Goal: Information Seeking & Learning: Check status

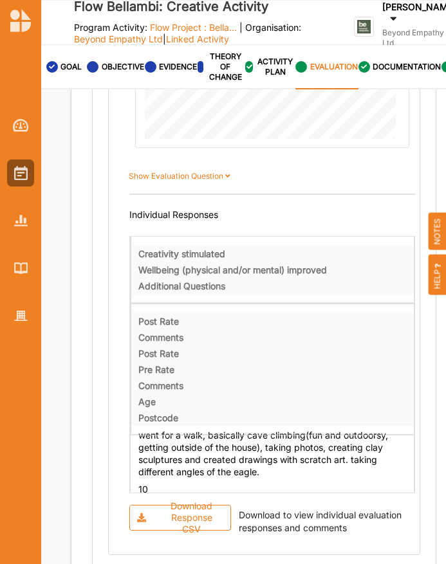
scroll to position [26, 0]
click at [321, 412] on div "Postcode" at bounding box center [272, 418] width 269 height 12
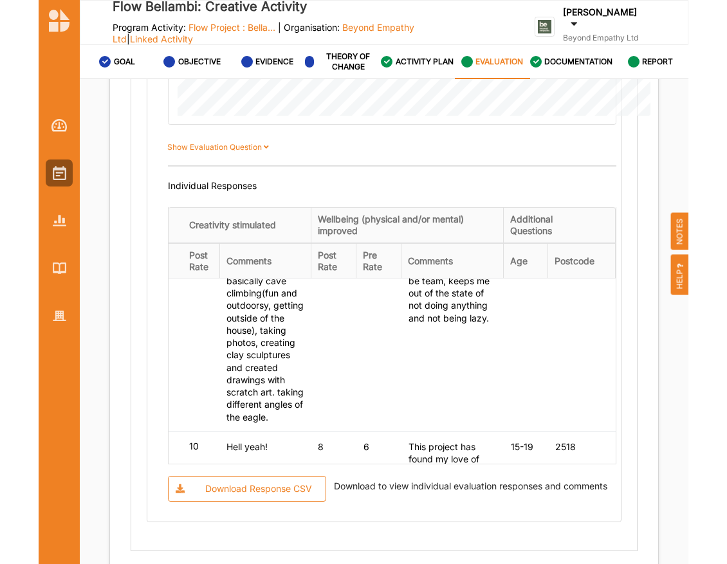
scroll to position [1275, 0]
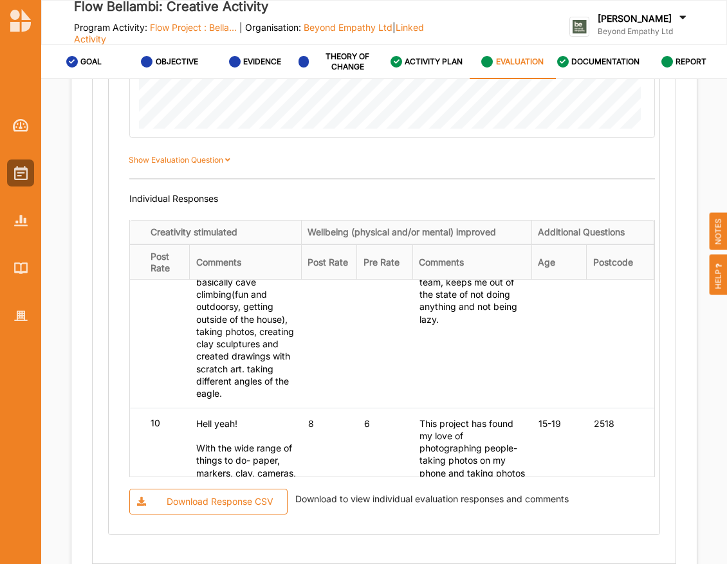
click at [356, 490] on div "Download to view individual evaluation responses and comments" at bounding box center [429, 502] width 279 height 26
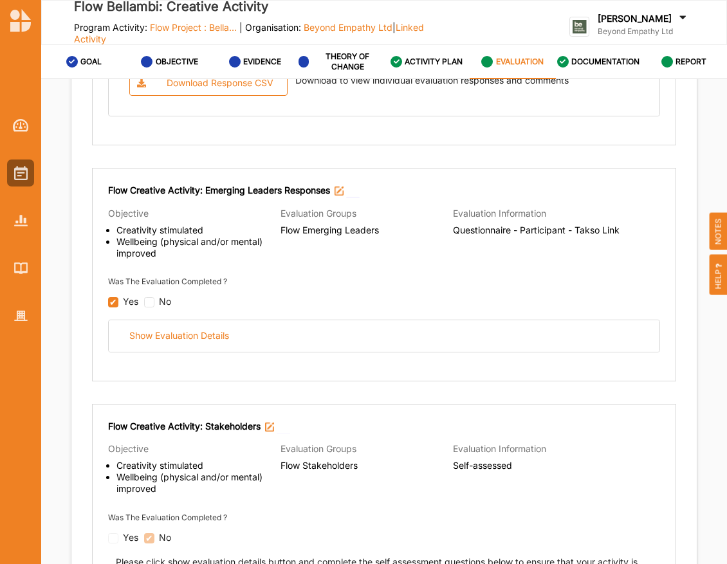
scroll to position [1688, 0]
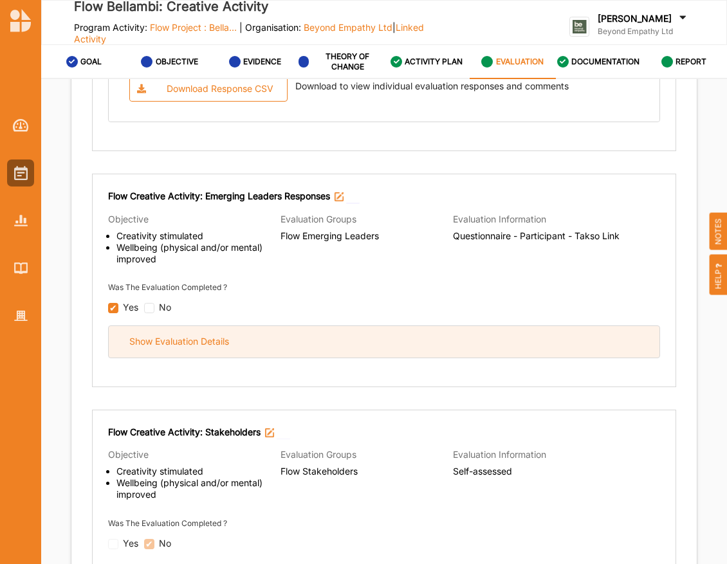
click at [281, 340] on div "Show Evaluation Details" at bounding box center [384, 342] width 551 height 32
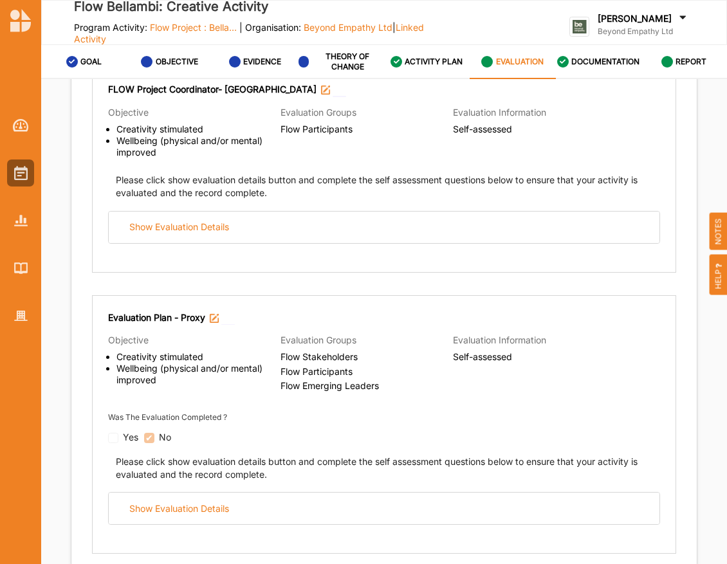
scroll to position [3793, 0]
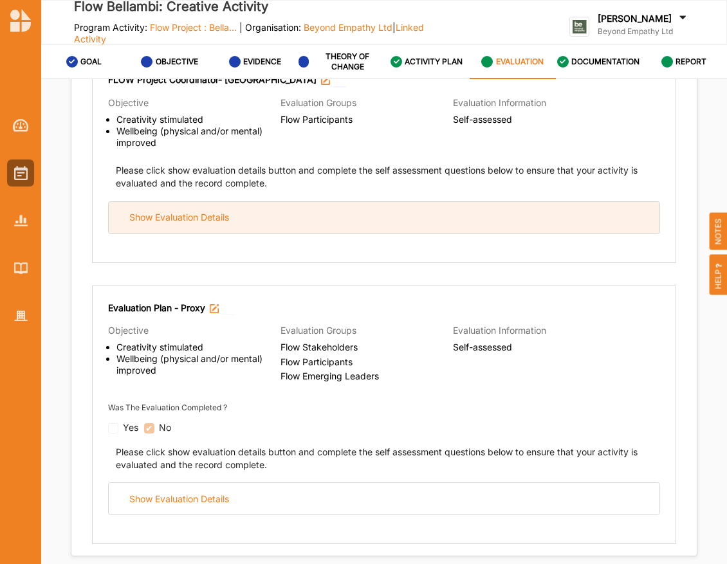
click at [302, 207] on div "Show Evaluation Details" at bounding box center [384, 218] width 551 height 32
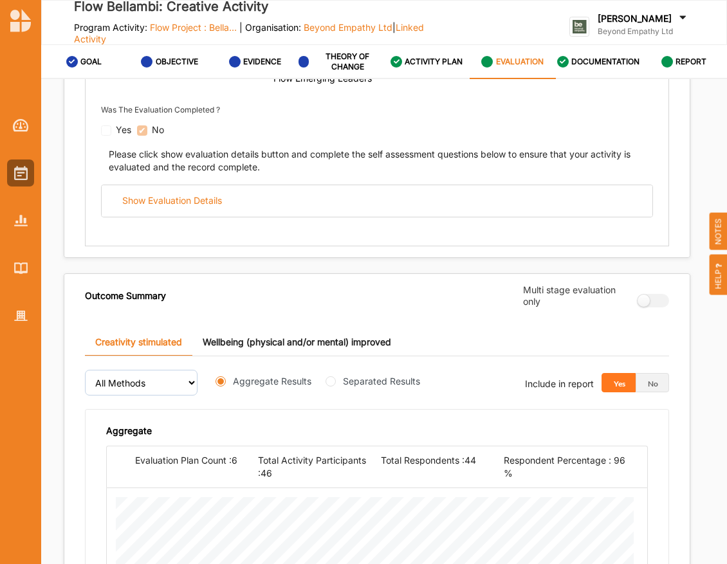
scroll to position [5531, 12]
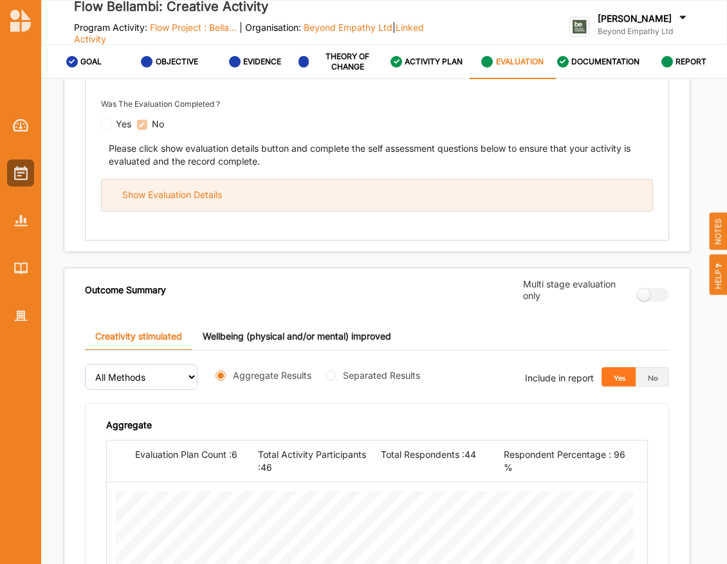
click at [296, 189] on div "Show Evaluation Details" at bounding box center [377, 196] width 551 height 32
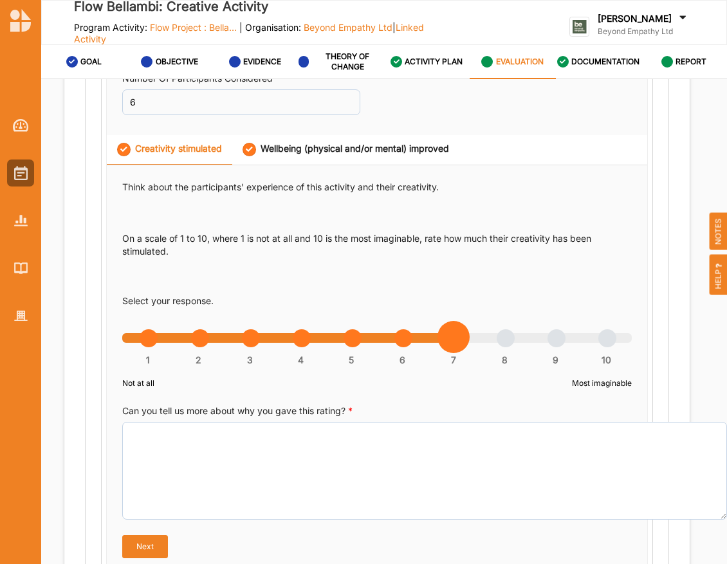
scroll to position [6035, 12]
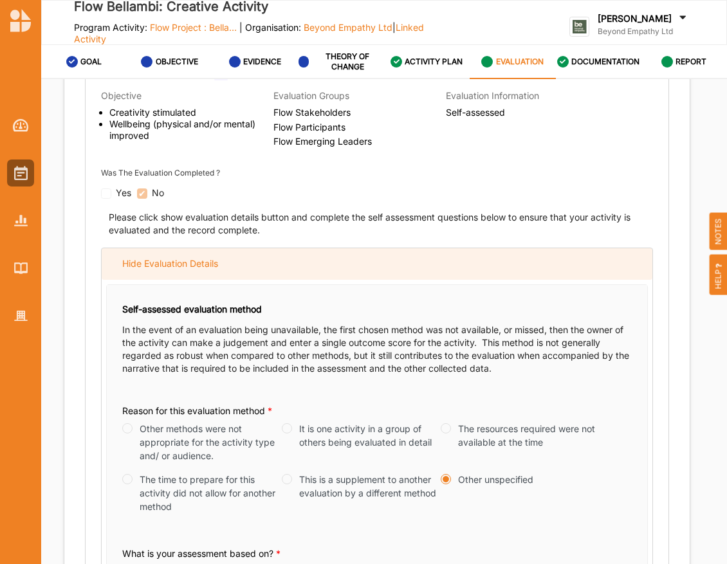
click at [317, 273] on div "Hide Evaluation Details" at bounding box center [377, 264] width 551 height 32
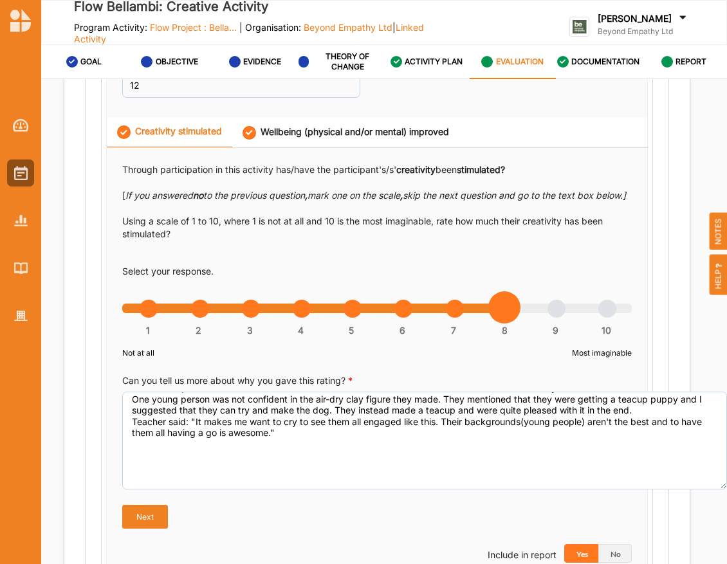
scroll to position [0, 0]
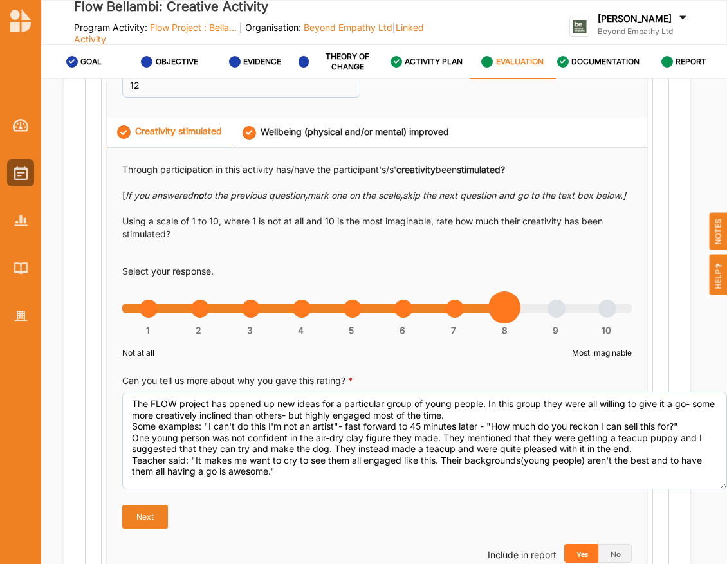
click at [322, 126] on div "Wellbeing (physical and/or mental) improved" at bounding box center [346, 133] width 207 height 14
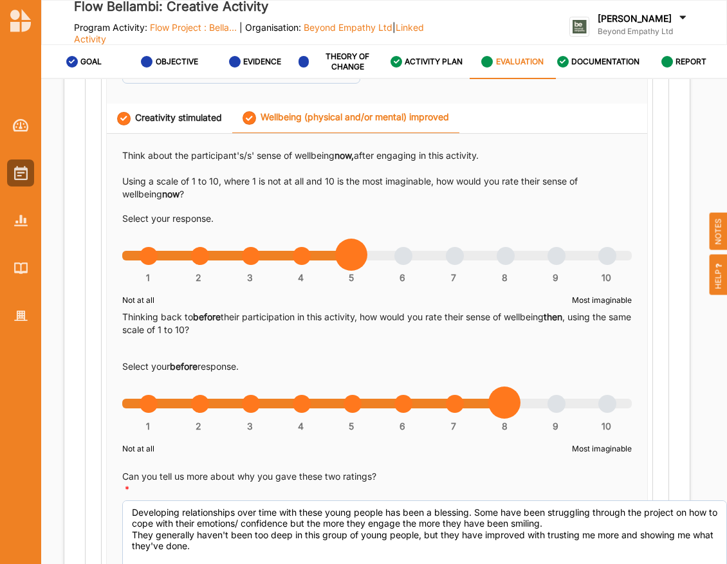
scroll to position [4338, 12]
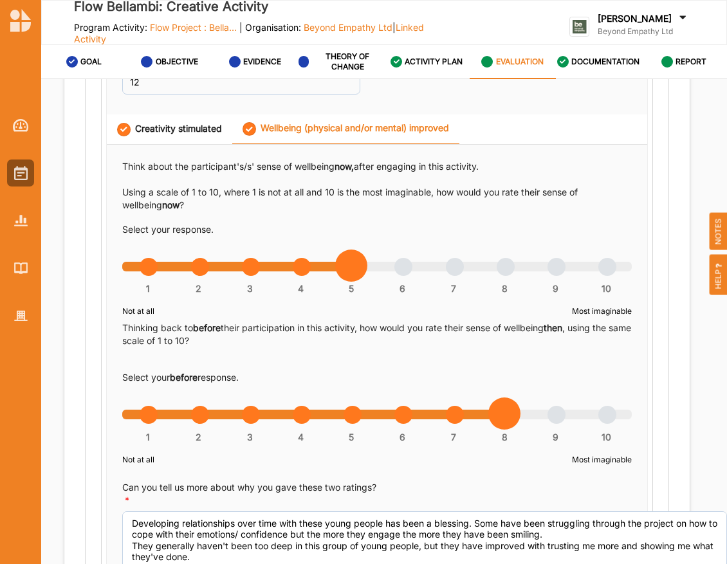
click at [173, 125] on div "Creativity stimulated" at bounding box center [169, 130] width 105 height 14
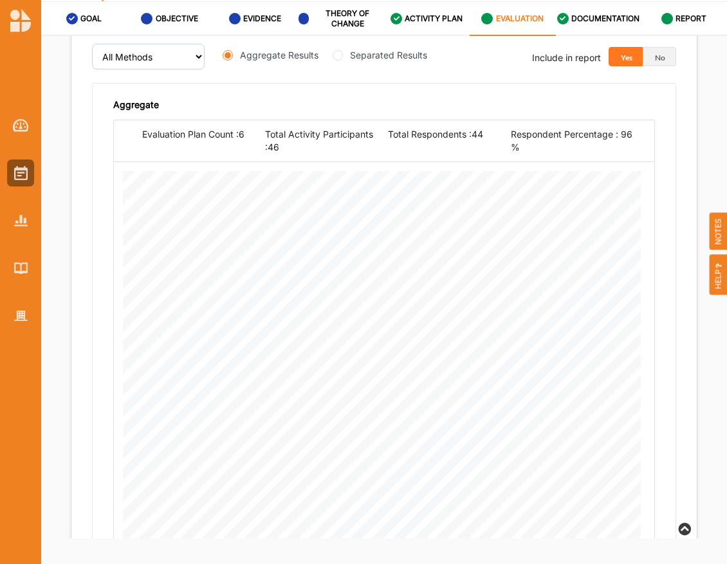
scroll to position [5804, 0]
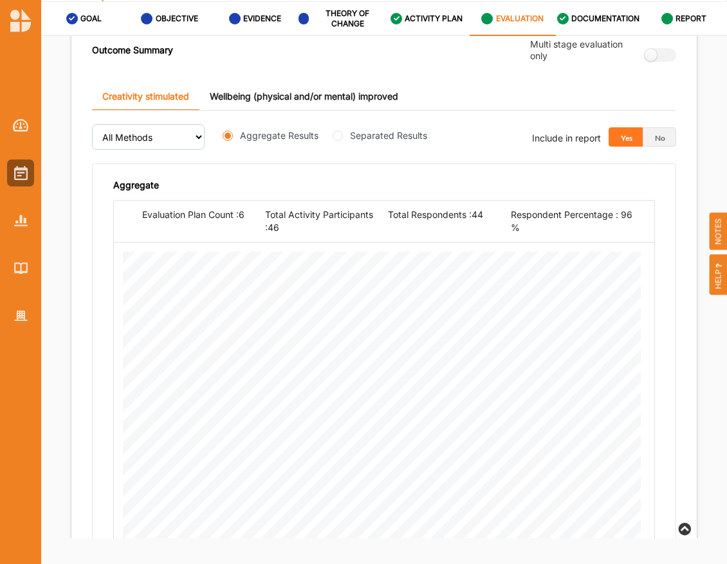
click at [287, 95] on link "Wellbeing (physical and/or mental) improved" at bounding box center [303, 97] width 209 height 28
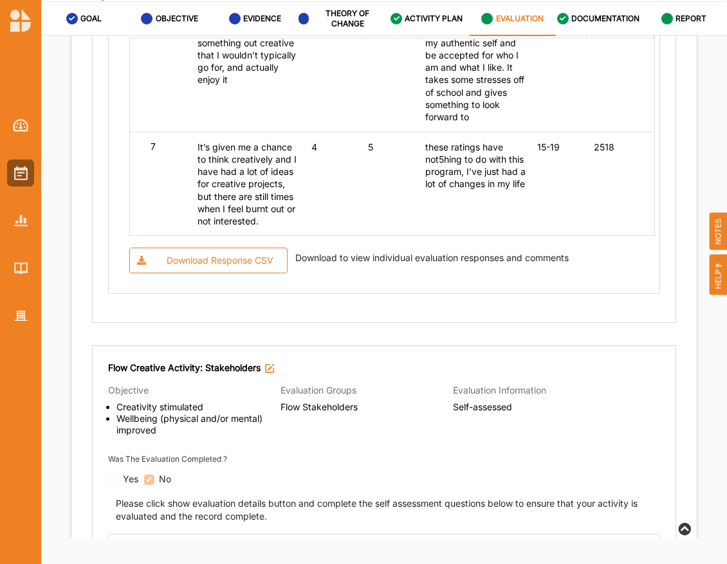
scroll to position [2745, 0]
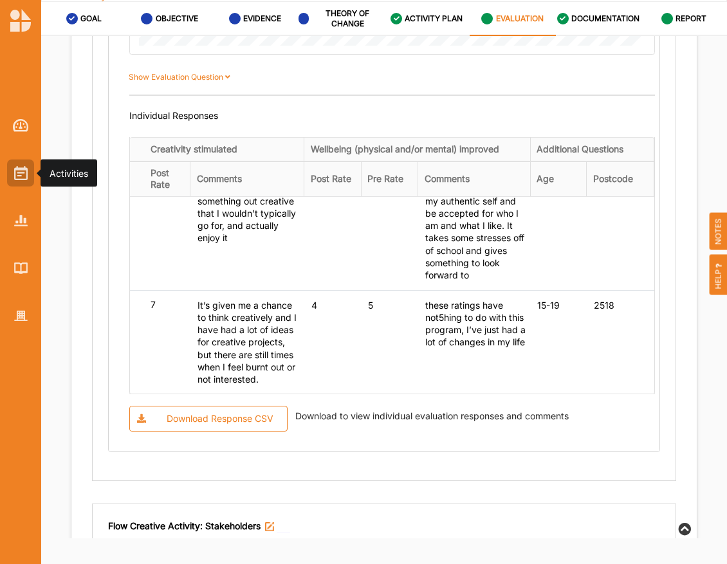
click at [19, 172] on img at bounding box center [21, 173] width 14 height 14
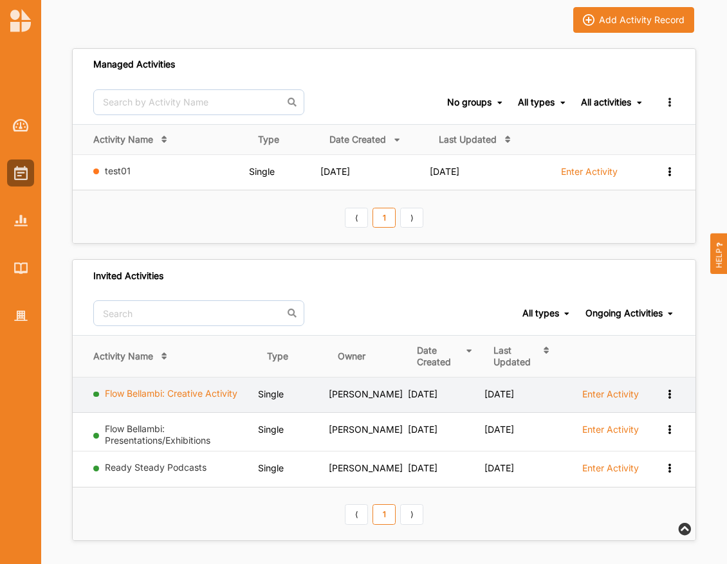
click at [149, 391] on link "Flow Bellambi: Creative Activity" at bounding box center [171, 393] width 133 height 11
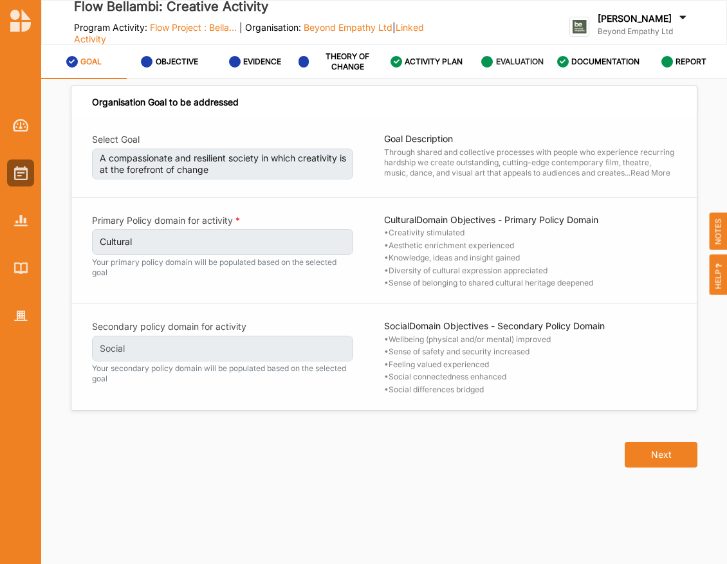
click at [497, 70] on div "EVALUATION" at bounding box center [512, 61] width 62 height 23
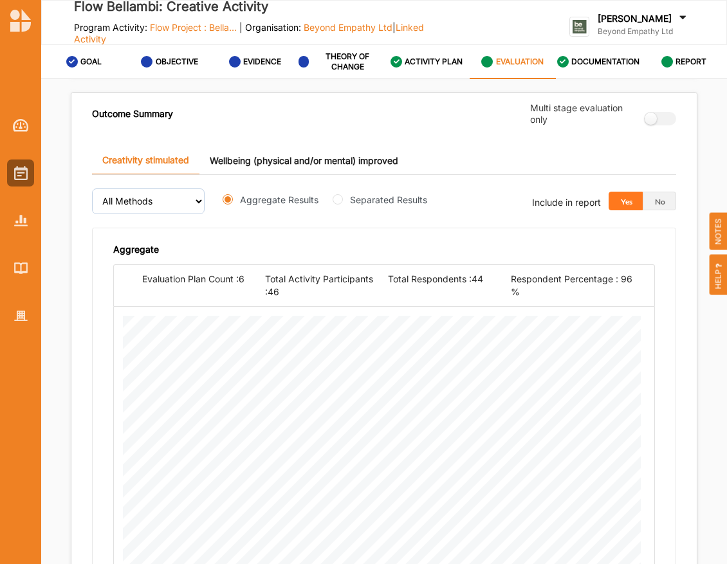
scroll to position [1711, 0]
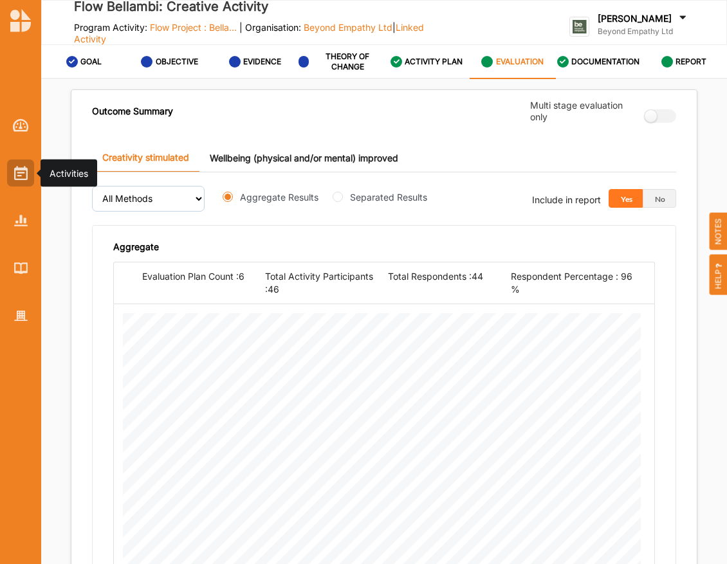
click at [8, 178] on div at bounding box center [20, 173] width 27 height 27
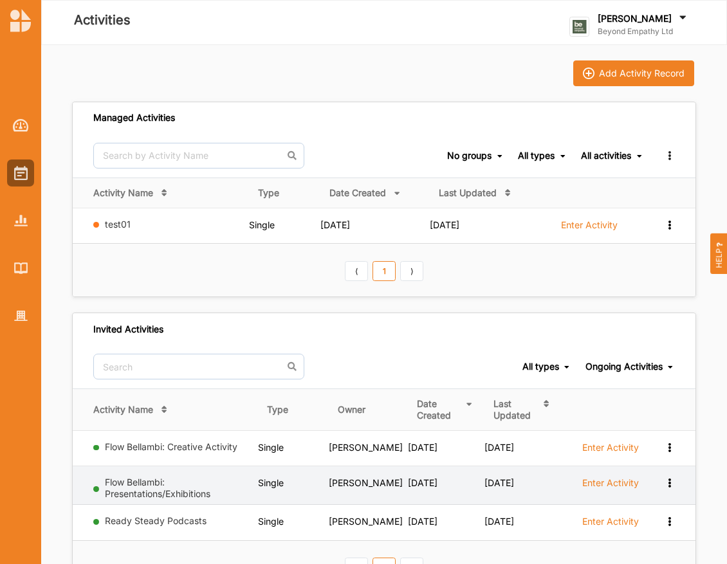
click at [175, 475] on td "Flow Bellambi: Presentations/Exhibitions" at bounding box center [165, 485] width 185 height 39
click at [163, 485] on link "Flow Bellambi: Presentations/Exhibitions" at bounding box center [158, 488] width 106 height 23
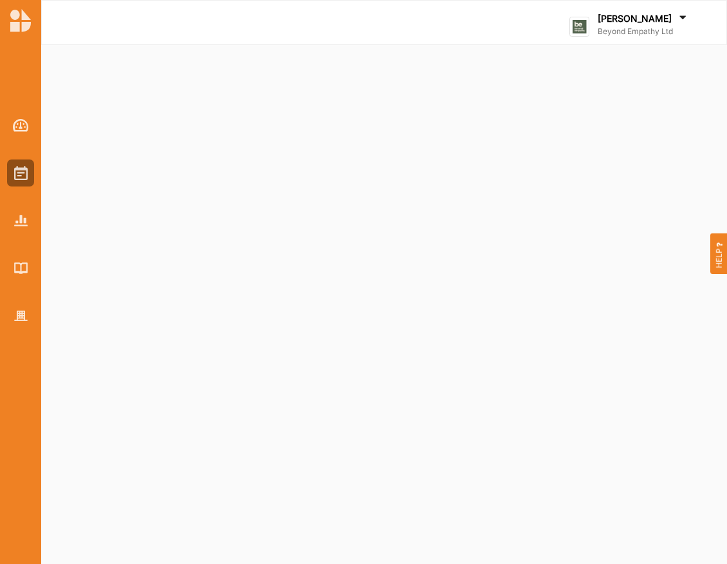
select select "2"
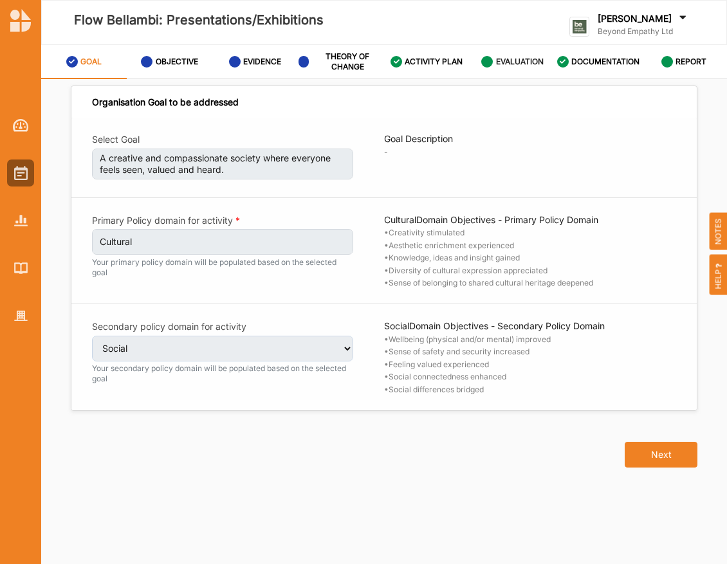
click at [503, 55] on div "EVALUATION" at bounding box center [512, 61] width 62 height 23
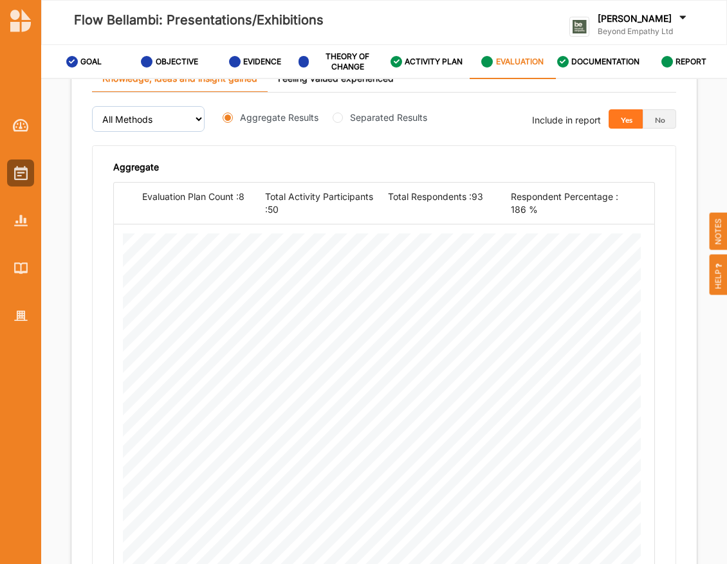
scroll to position [2109, 0]
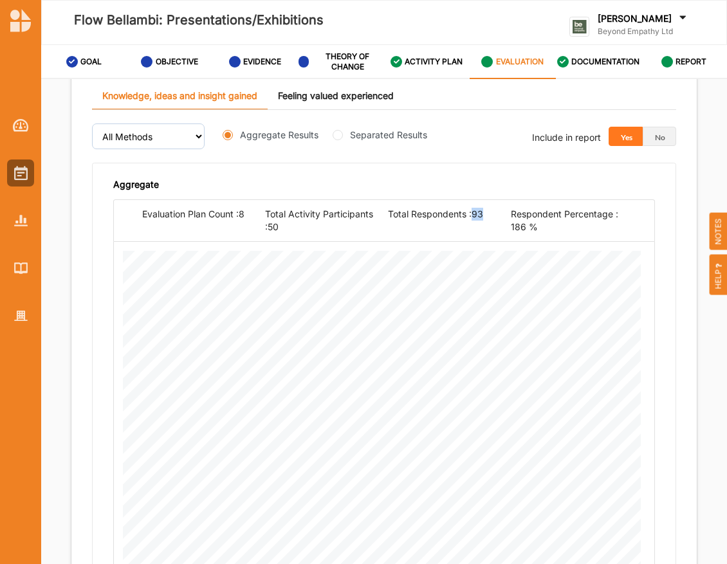
drag, startPoint x: 473, startPoint y: 207, endPoint x: 484, endPoint y: 207, distance: 10.9
click at [484, 208] on div "Total Respondents : 93" at bounding box center [449, 214] width 123 height 13
click at [426, 199] on div "Evaluation Plan Count : 8 Total Activity Participants : 50 Total Respondents : …" at bounding box center [384, 220] width 542 height 42
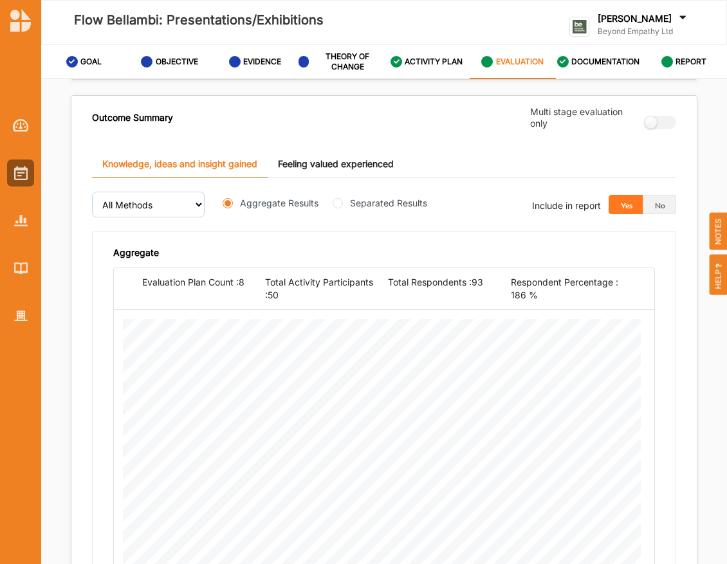
scroll to position [2042, 0]
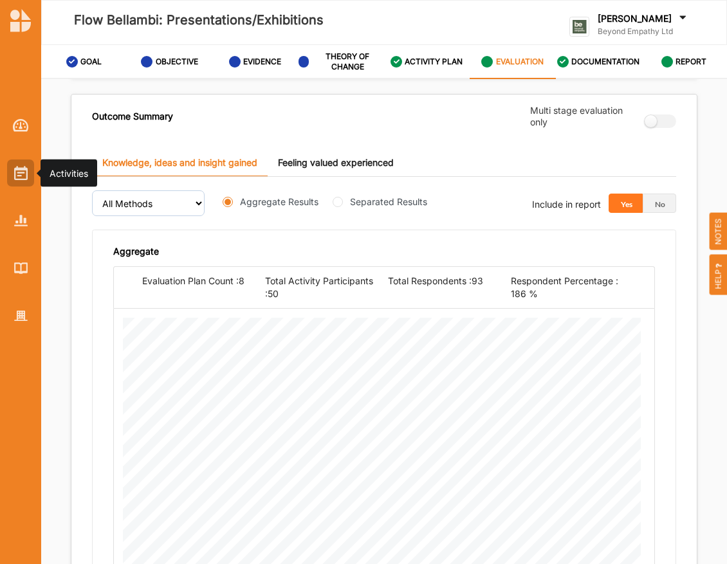
click at [10, 169] on div at bounding box center [20, 173] width 27 height 27
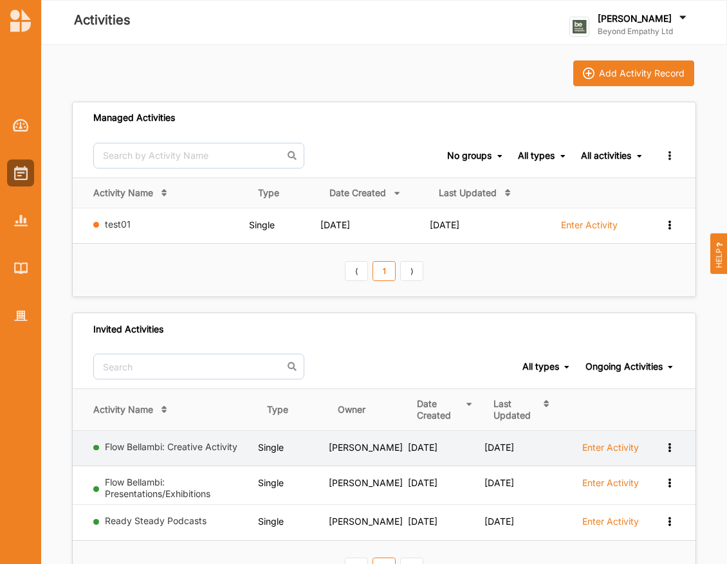
click at [180, 439] on td "Flow Bellambi: Creative Activity" at bounding box center [165, 448] width 185 height 35
click at [178, 448] on link "Flow Bellambi: Creative Activity" at bounding box center [171, 446] width 133 height 11
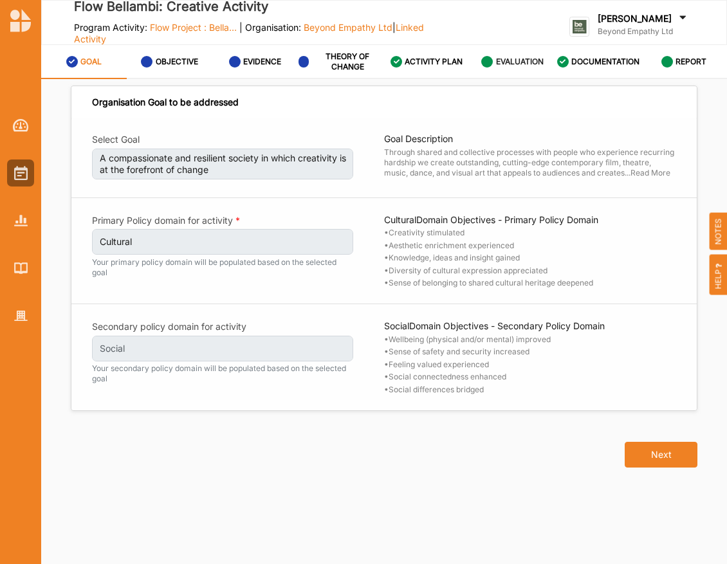
click at [512, 58] on label "EVALUATION" at bounding box center [520, 62] width 48 height 10
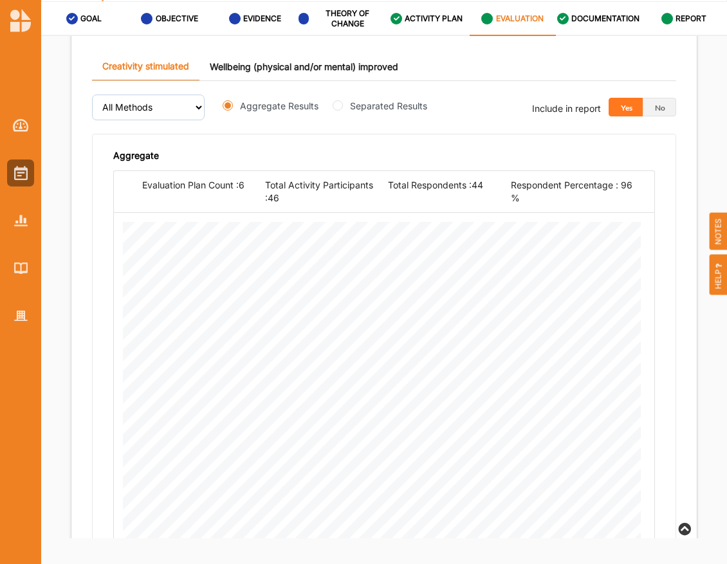
scroll to position [1759, 0]
click at [288, 66] on link "Wellbeing (physical and/or mental) improved" at bounding box center [303, 67] width 209 height 28
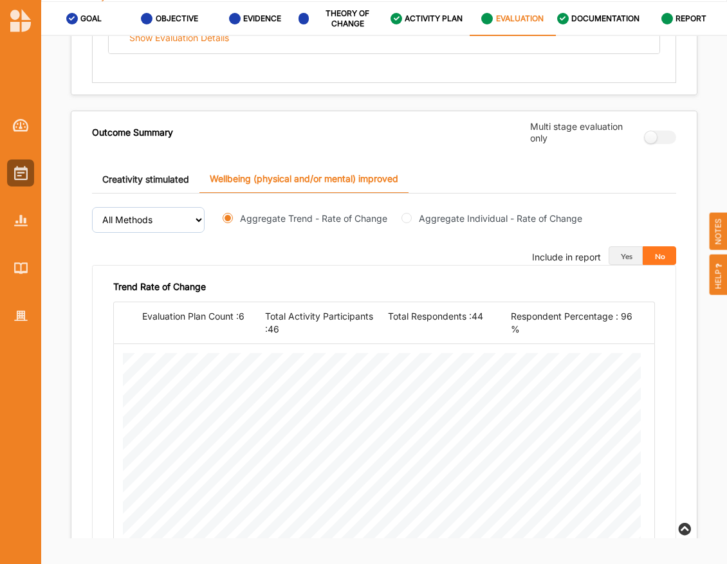
scroll to position [1643, 0]
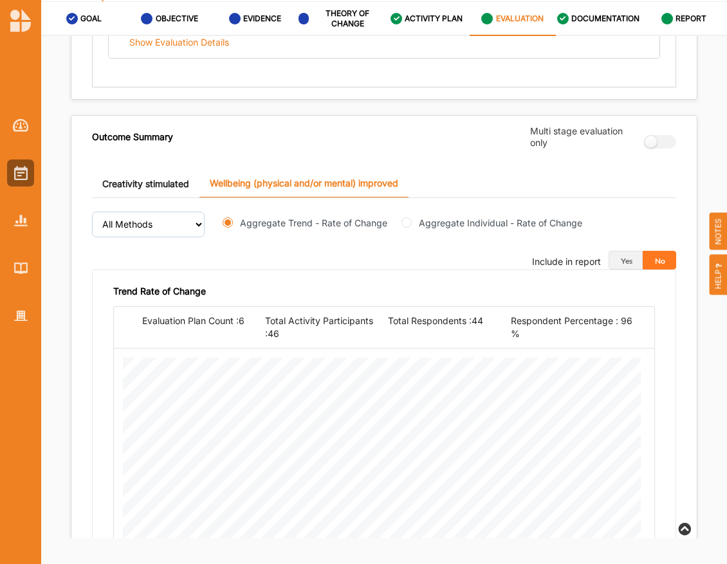
click at [35, 183] on div at bounding box center [20, 210] width 41 height 238
click at [25, 181] on div at bounding box center [20, 173] width 27 height 27
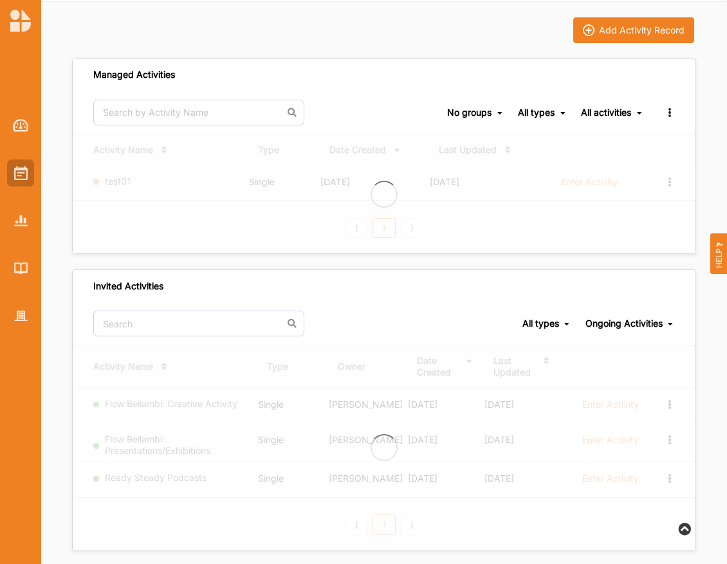
scroll to position [53, 0]
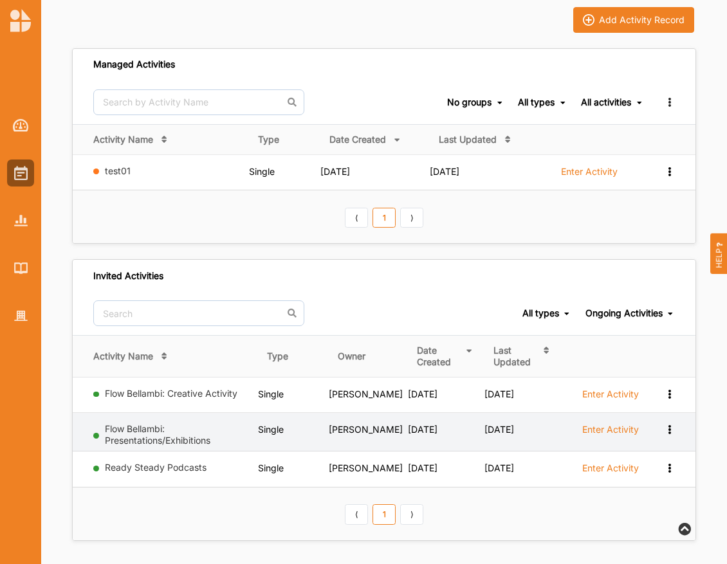
click at [171, 400] on label "Flow Bellambi: Presentations/Exhibitions" at bounding box center [179, 394] width 148 height 12
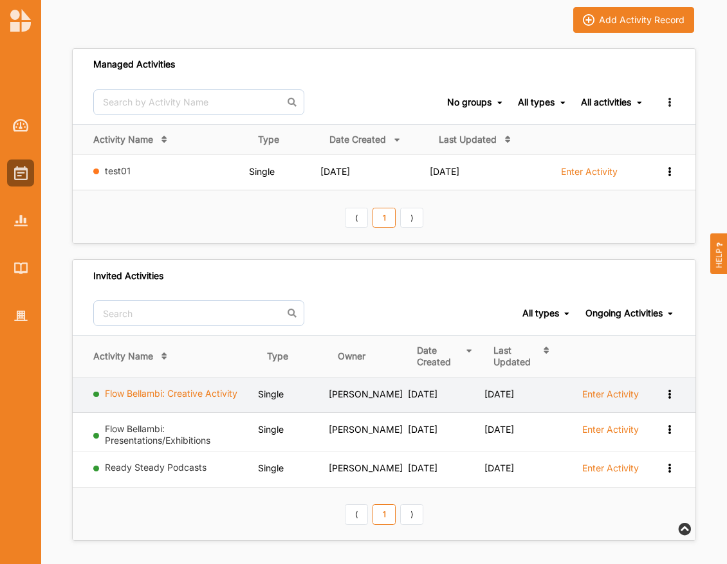
click at [163, 389] on link "Flow Bellambi: Creative Activity" at bounding box center [171, 393] width 133 height 11
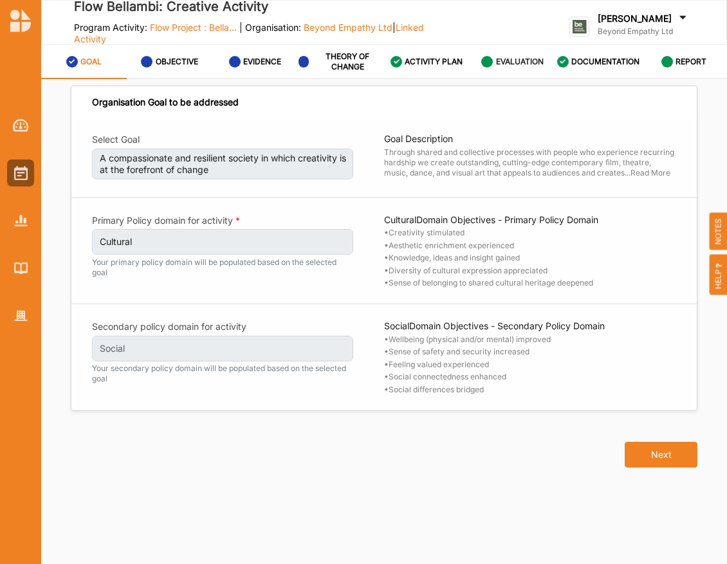
click at [517, 63] on label "EVALUATION" at bounding box center [520, 62] width 48 height 10
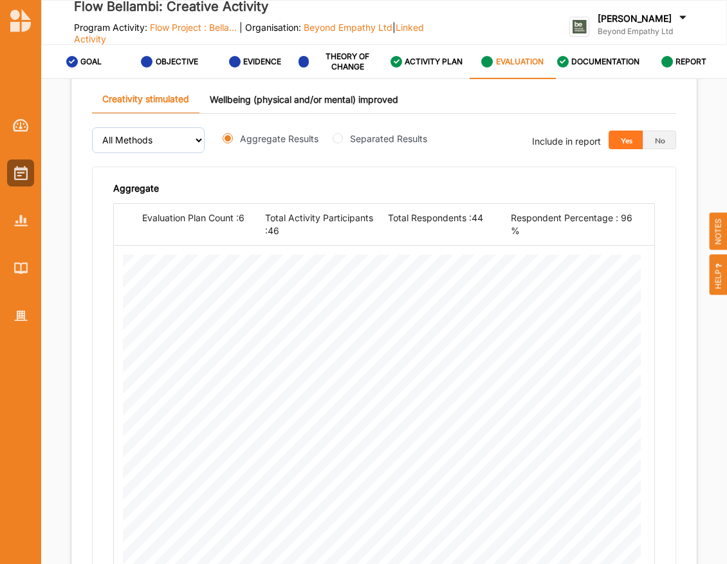
scroll to position [1693, 0]
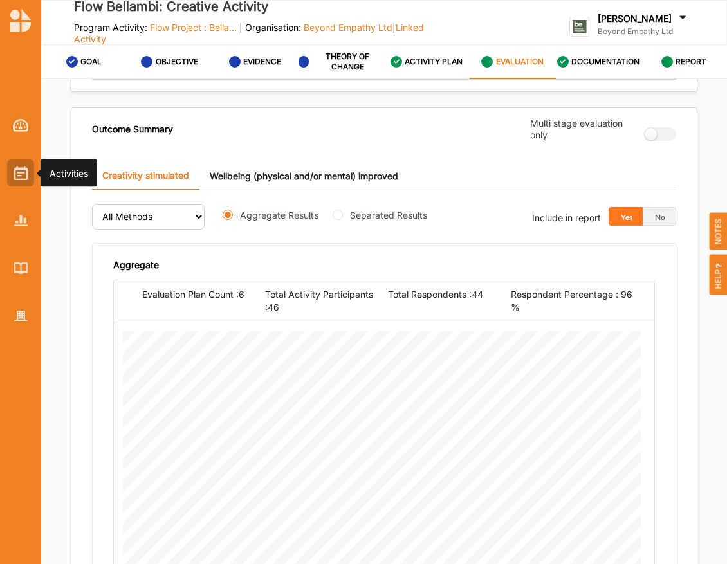
click at [17, 165] on div at bounding box center [20, 173] width 27 height 27
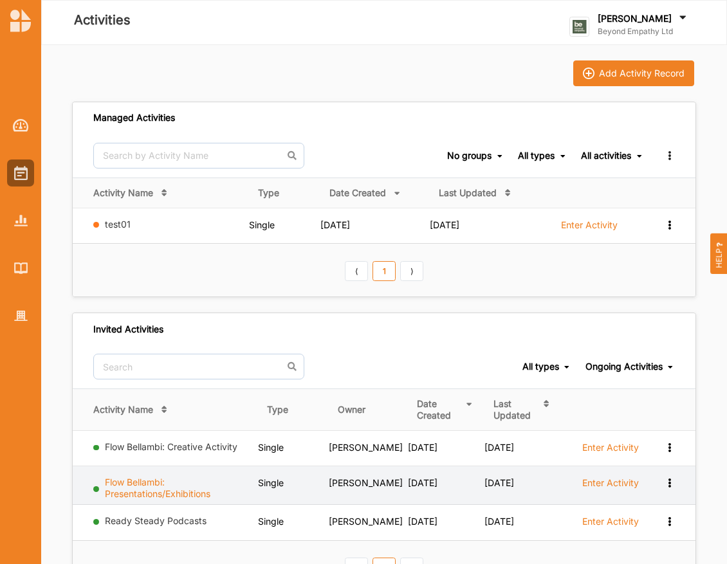
click at [165, 482] on link "Flow Bellambi: Presentations/Exhibitions" at bounding box center [158, 488] width 106 height 23
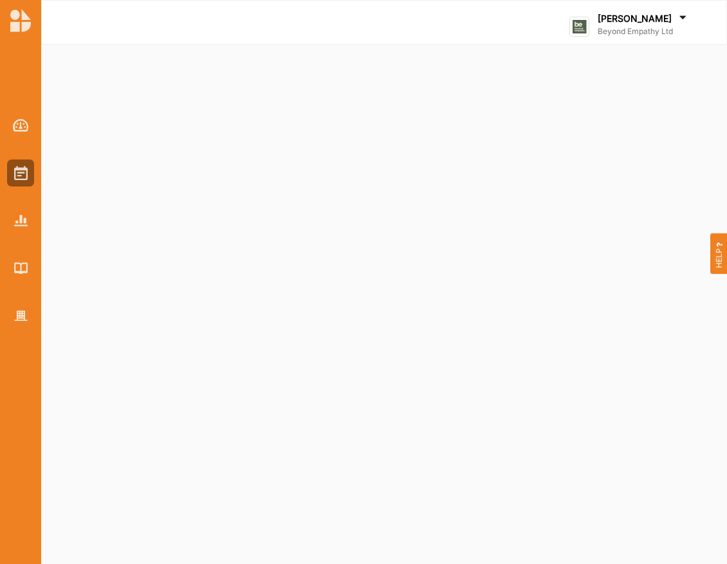
select select "2"
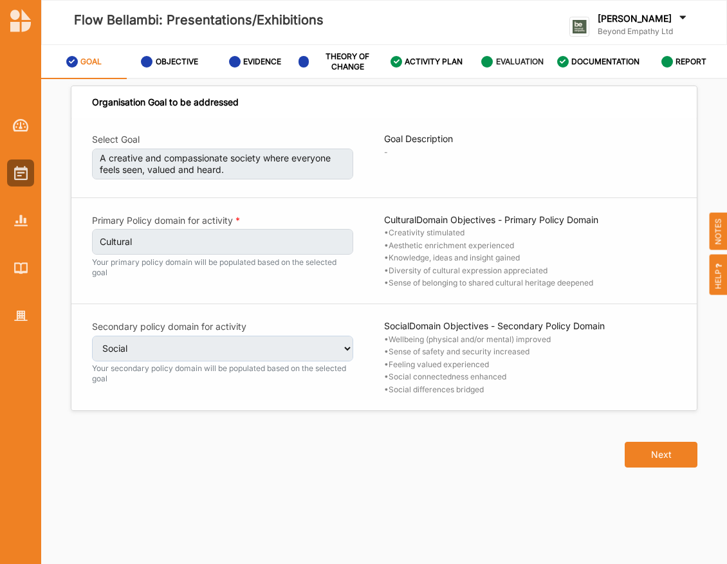
click at [536, 58] on label "EVALUATION" at bounding box center [520, 62] width 48 height 10
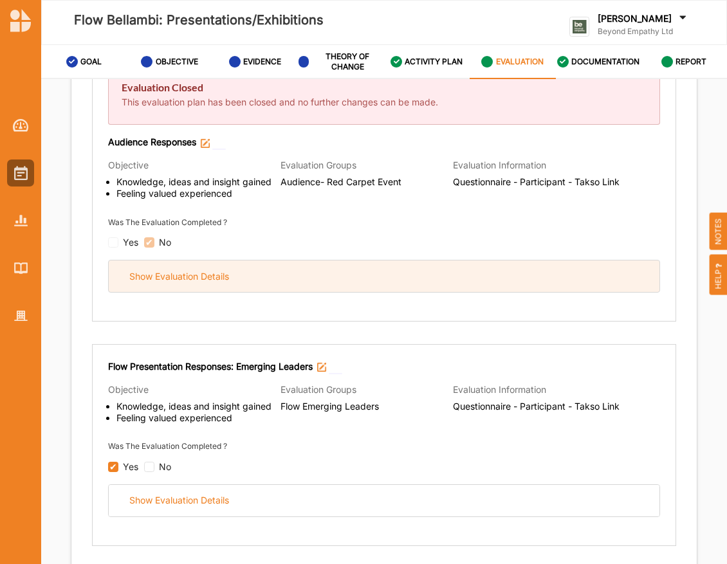
scroll to position [222, 0]
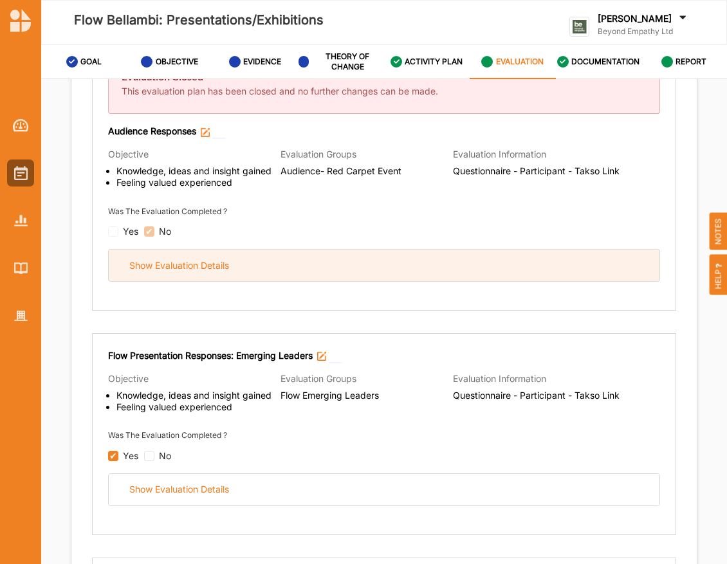
click at [388, 268] on div "Show Evaluation Details" at bounding box center [384, 266] width 551 height 32
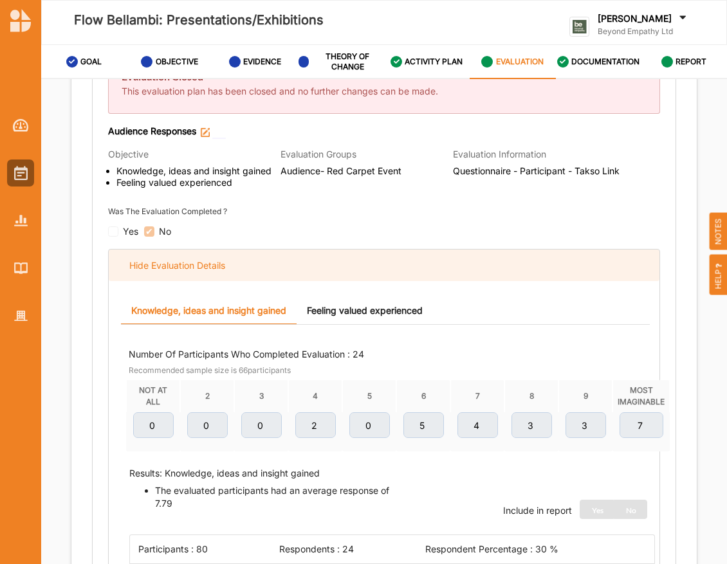
click at [345, 250] on div "Hide Evaluation Details" at bounding box center [384, 266] width 551 height 32
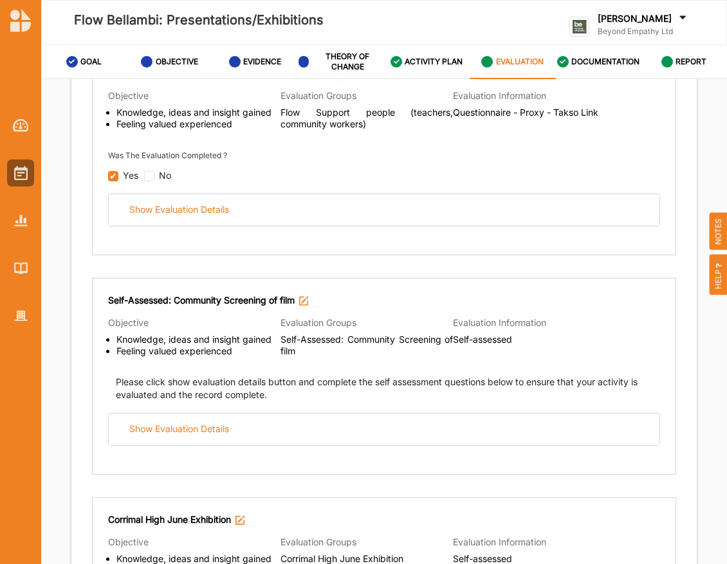
scroll to position [947, 0]
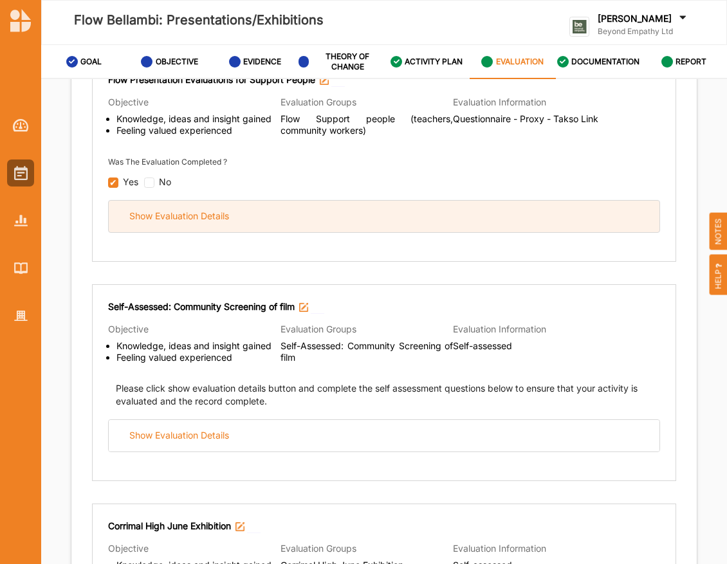
click at [351, 225] on div "Show Evaluation Details" at bounding box center [384, 216] width 552 height 33
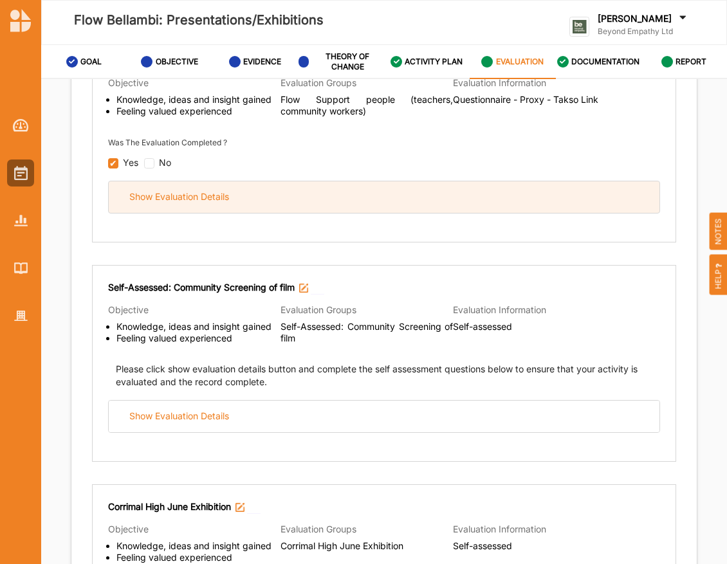
click at [351, 225] on div "Flow Presentation Evaluations for Support People Objective Knowledge, ideas and…" at bounding box center [384, 140] width 584 height 205
click at [333, 181] on div "Show Evaluation Details" at bounding box center [384, 197] width 551 height 32
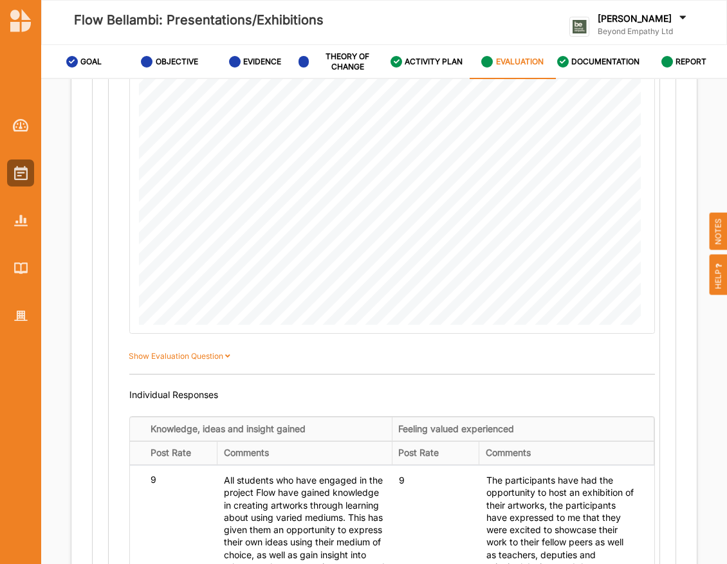
scroll to position [1652, 0]
